Goal: Transaction & Acquisition: Register for event/course

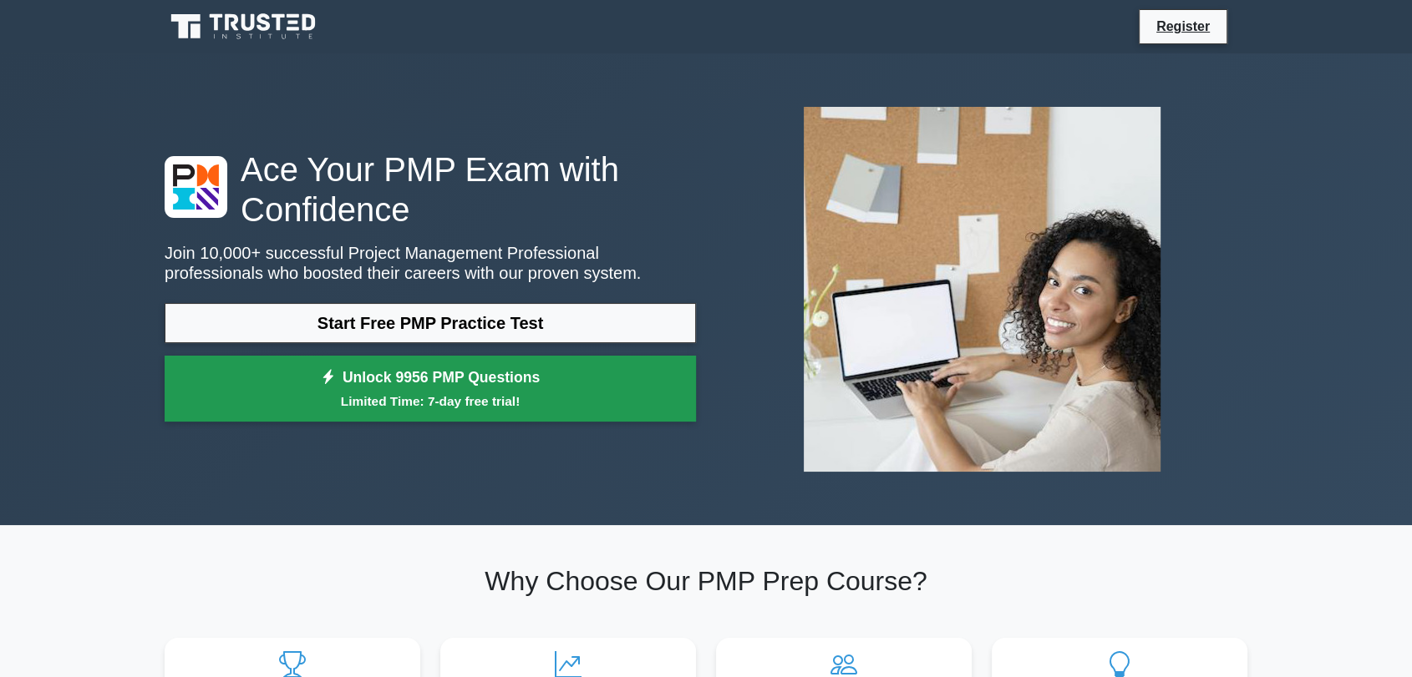
click at [496, 373] on link "Unlock 9956 PMP Questions Limited Time: 7-day free trial!" at bounding box center [430, 389] width 531 height 67
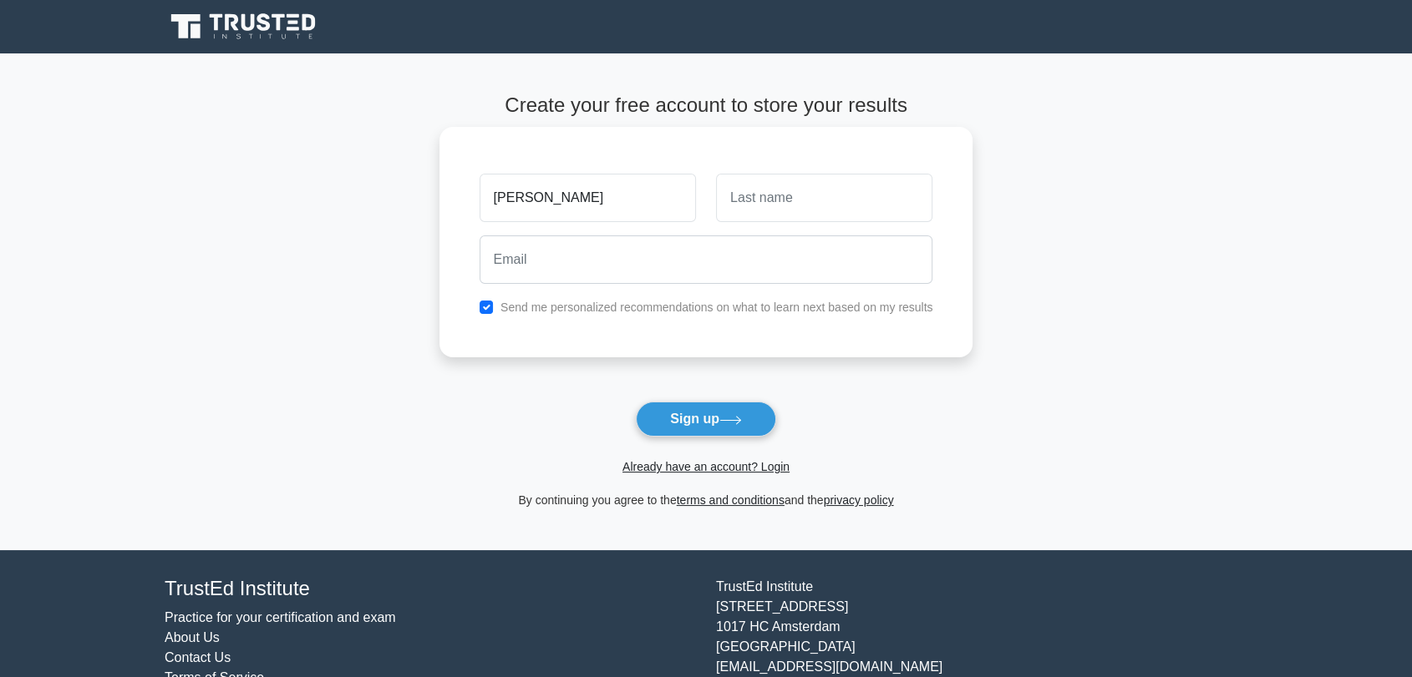
type input "[PERSON_NAME]"
click at [801, 200] on input "text" at bounding box center [824, 198] width 216 height 48
type input "[PERSON_NAME]"
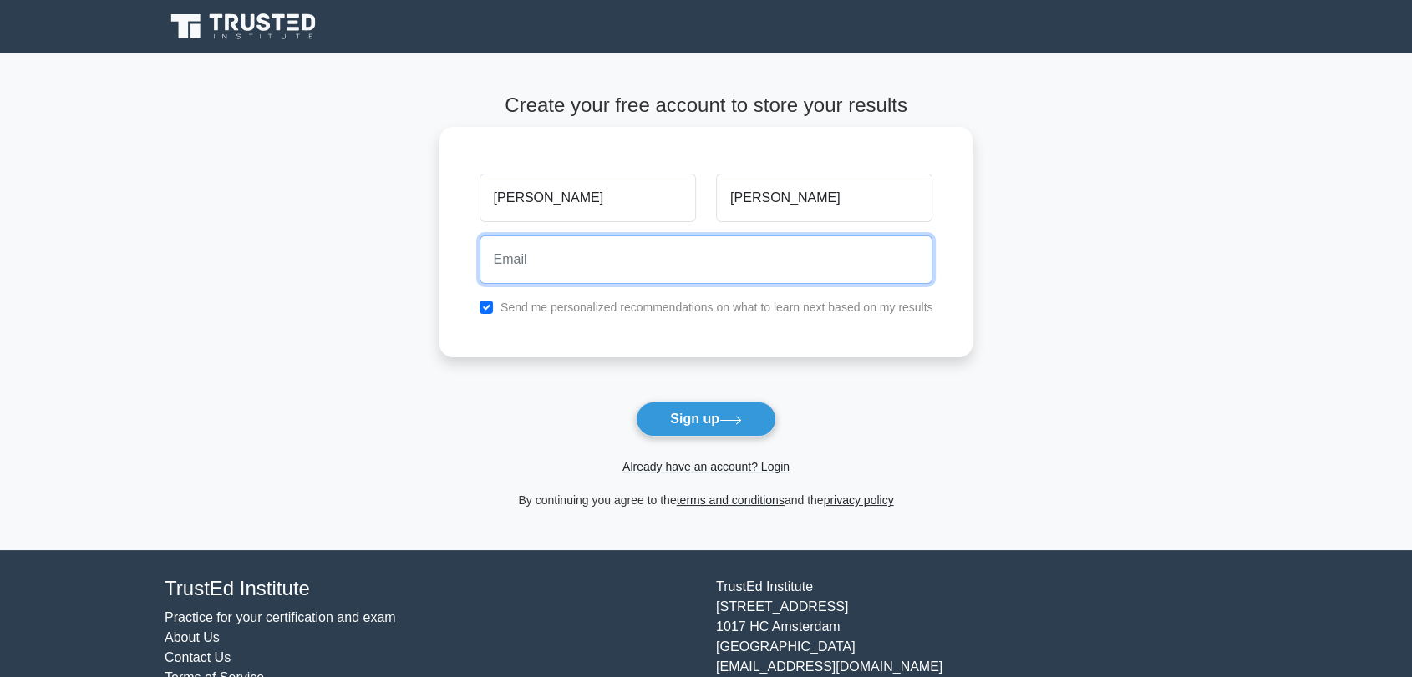
click at [588, 264] on input "email" at bounding box center [706, 260] width 454 height 48
type input "[EMAIL_ADDRESS][DOMAIN_NAME]"
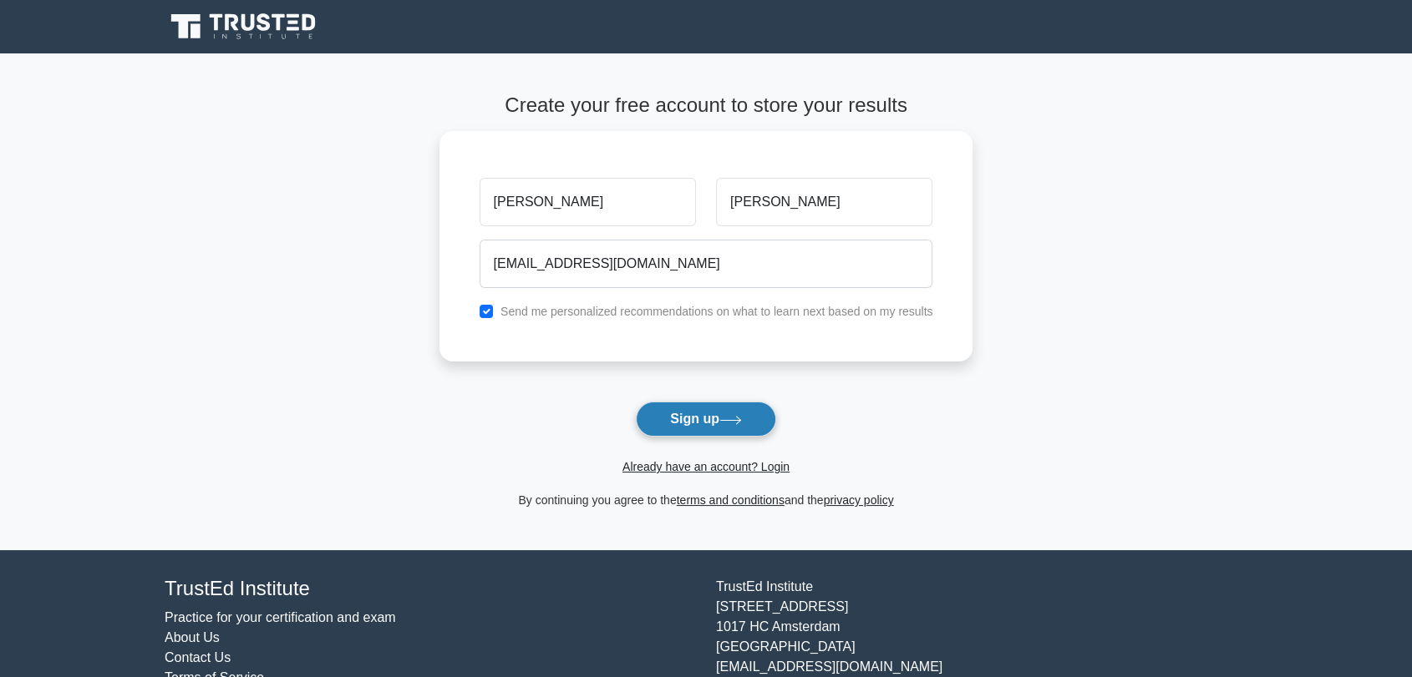
click at [684, 414] on button "Sign up" at bounding box center [706, 419] width 140 height 35
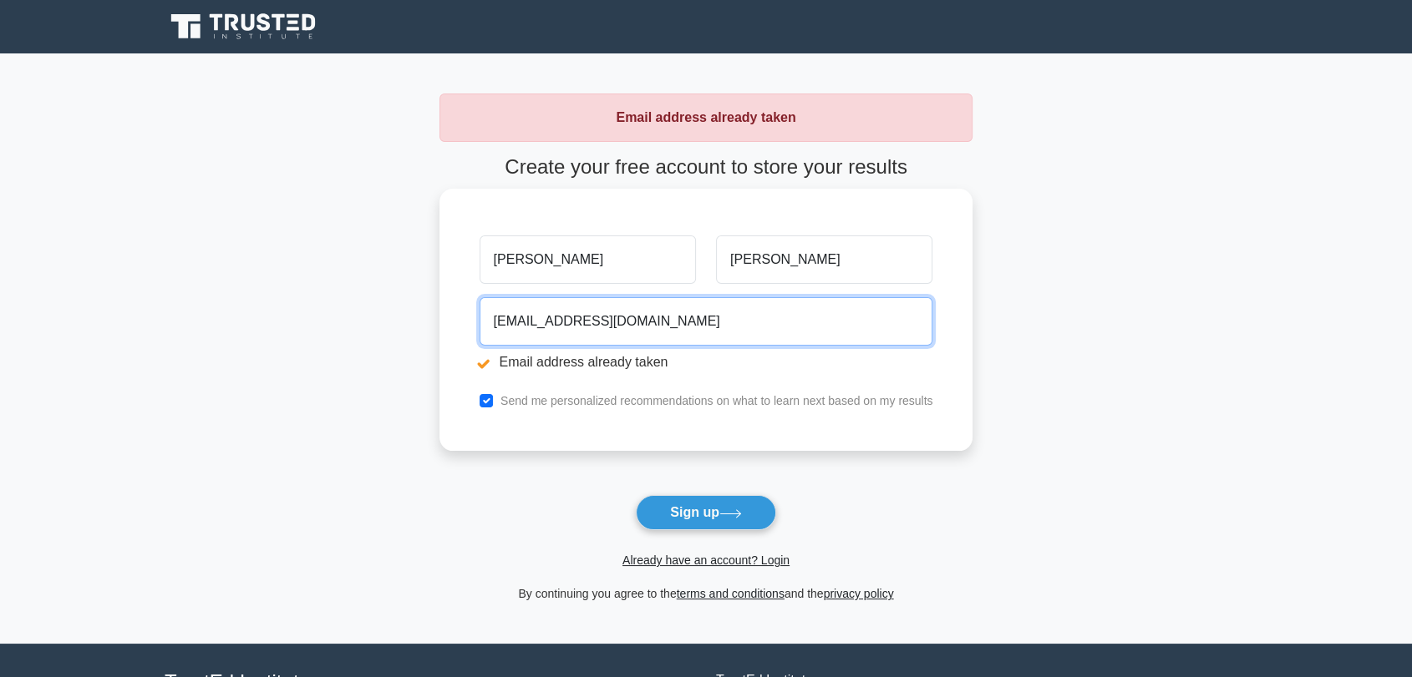
drag, startPoint x: 681, startPoint y: 322, endPoint x: 440, endPoint y: 326, distance: 240.6
click at [440, 326] on div "[PERSON_NAME] [EMAIL_ADDRESS][DOMAIN_NAME] Email address already taken Send me …" at bounding box center [706, 320] width 534 height 262
type input "[EMAIL_ADDRESS][DOMAIN_NAME]"
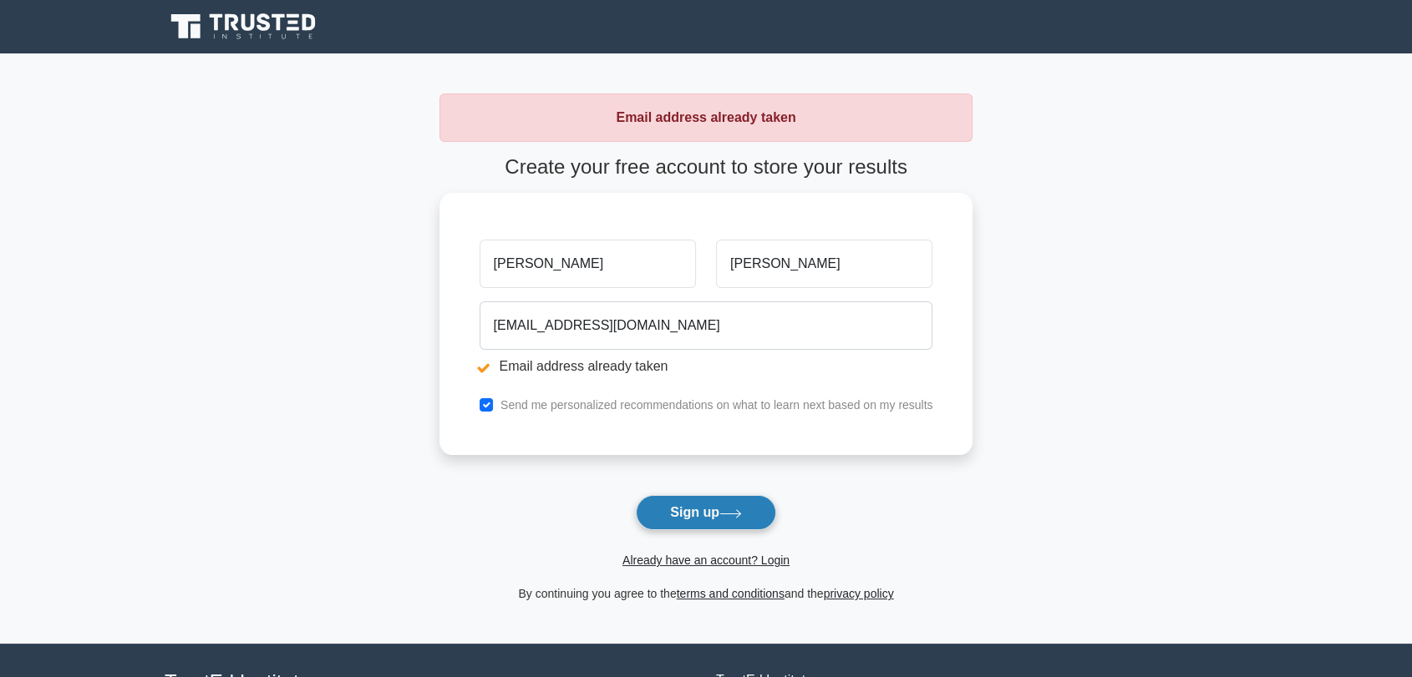
click at [667, 509] on button "Sign up" at bounding box center [706, 512] width 140 height 35
